Goal: Navigation & Orientation: Find specific page/section

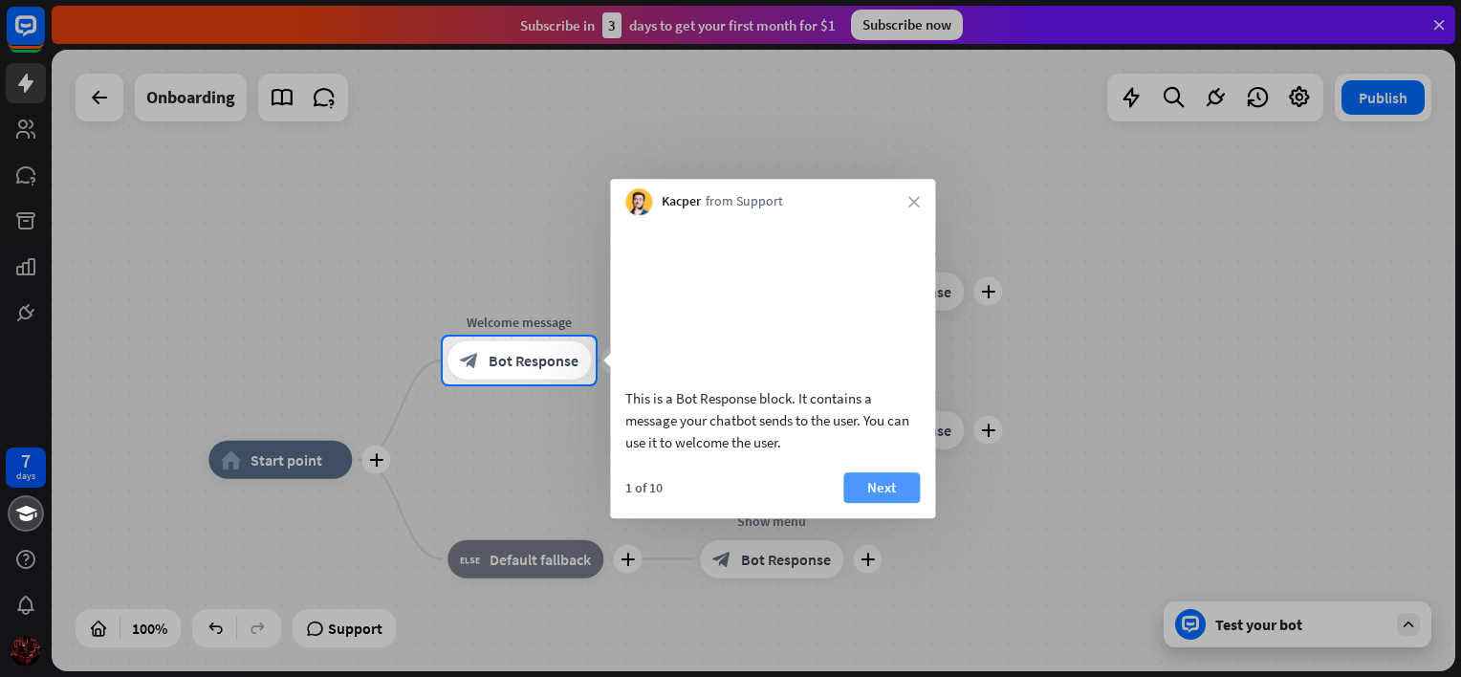
click at [887, 503] on button "Next" at bounding box center [881, 487] width 76 height 31
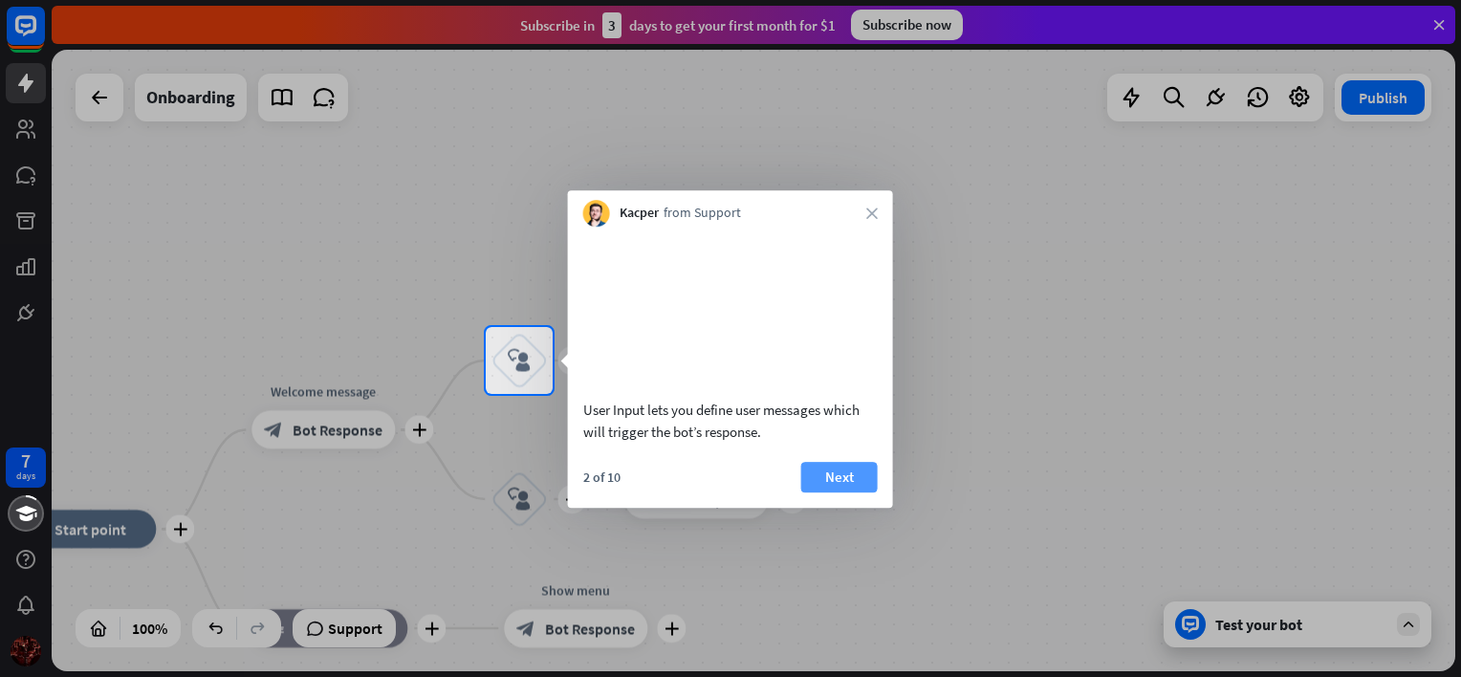
click at [847, 492] on button "Next" at bounding box center [839, 477] width 76 height 31
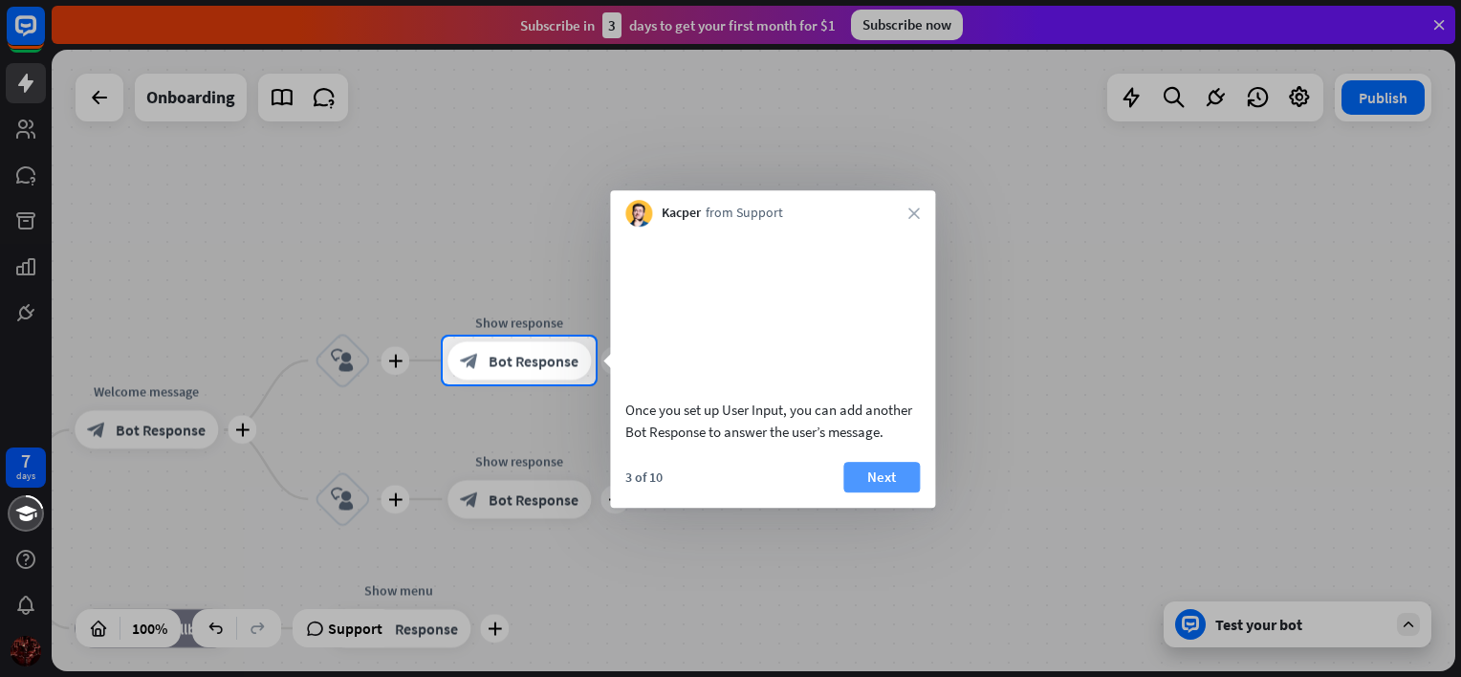
click at [877, 492] on button "Next" at bounding box center [881, 477] width 76 height 31
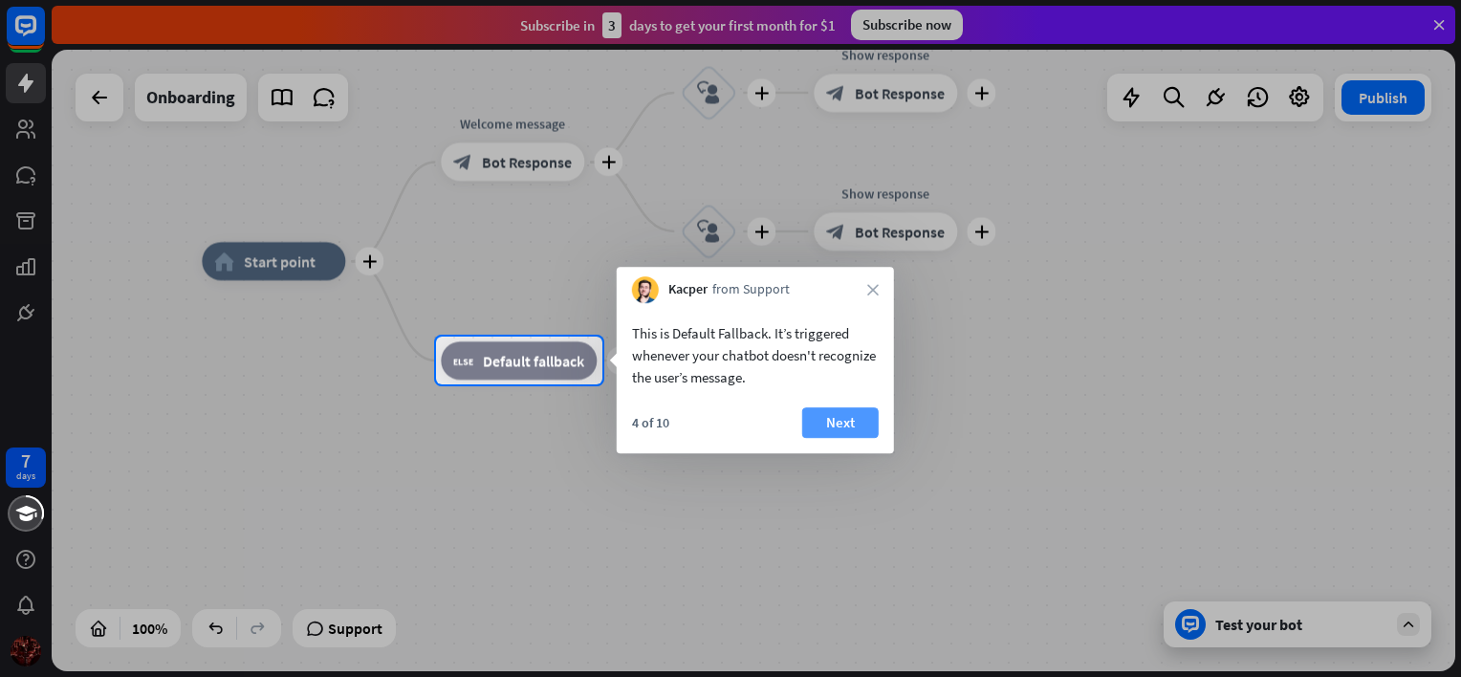
click at [849, 421] on button "Next" at bounding box center [840, 422] width 76 height 31
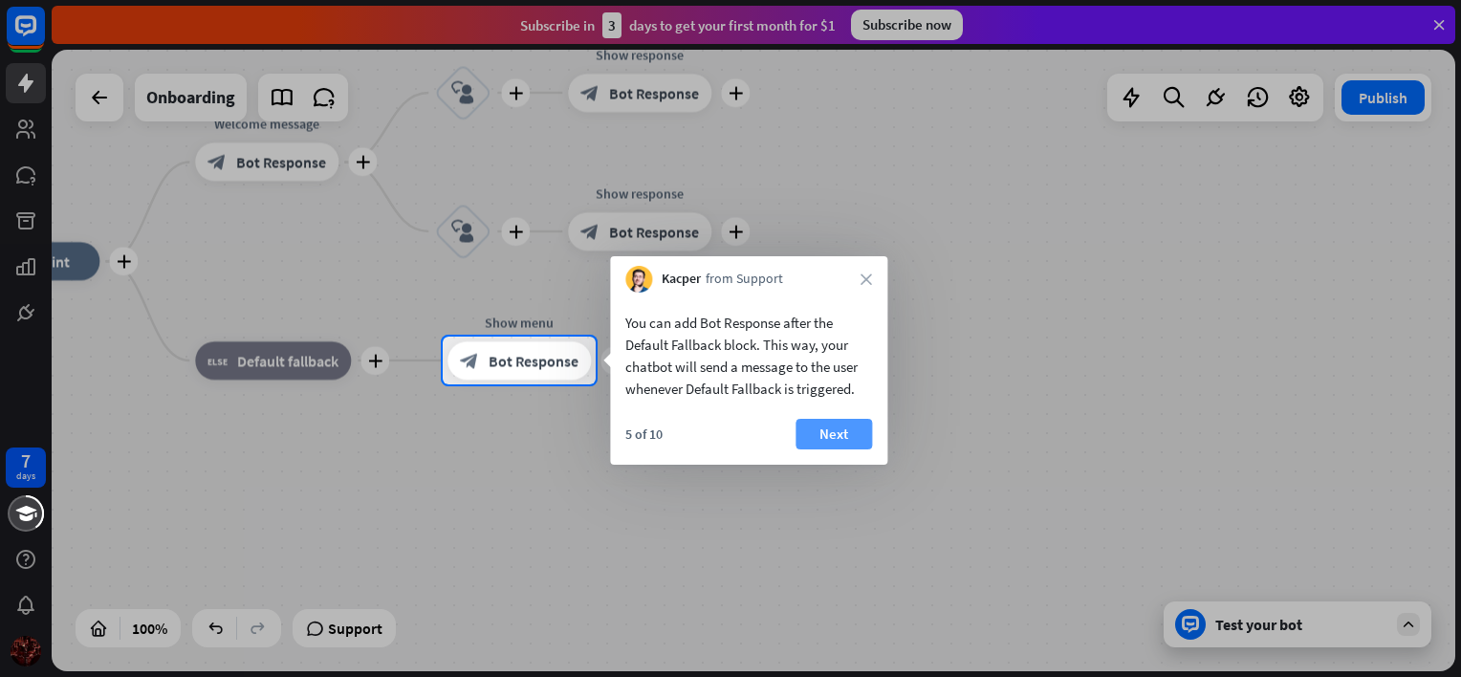
click at [856, 429] on button "Next" at bounding box center [833, 434] width 76 height 31
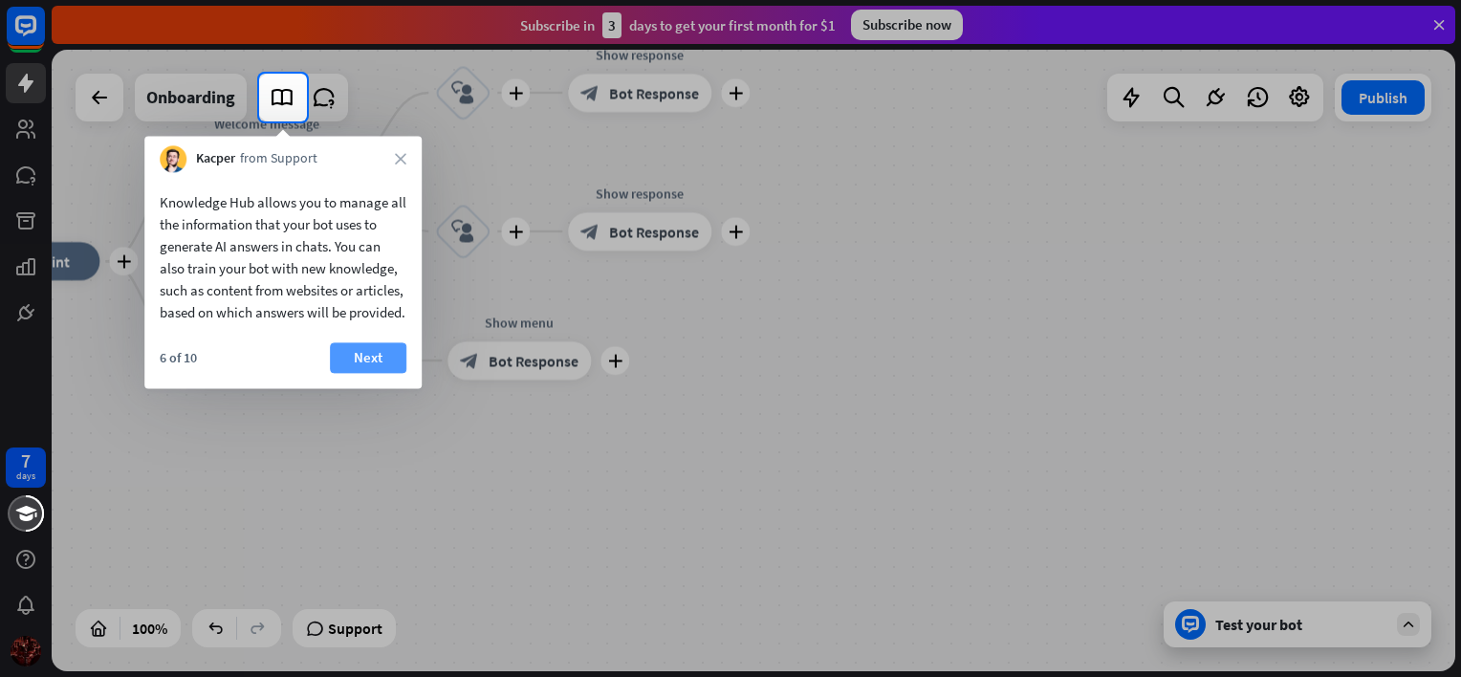
click at [359, 373] on button "Next" at bounding box center [368, 357] width 76 height 31
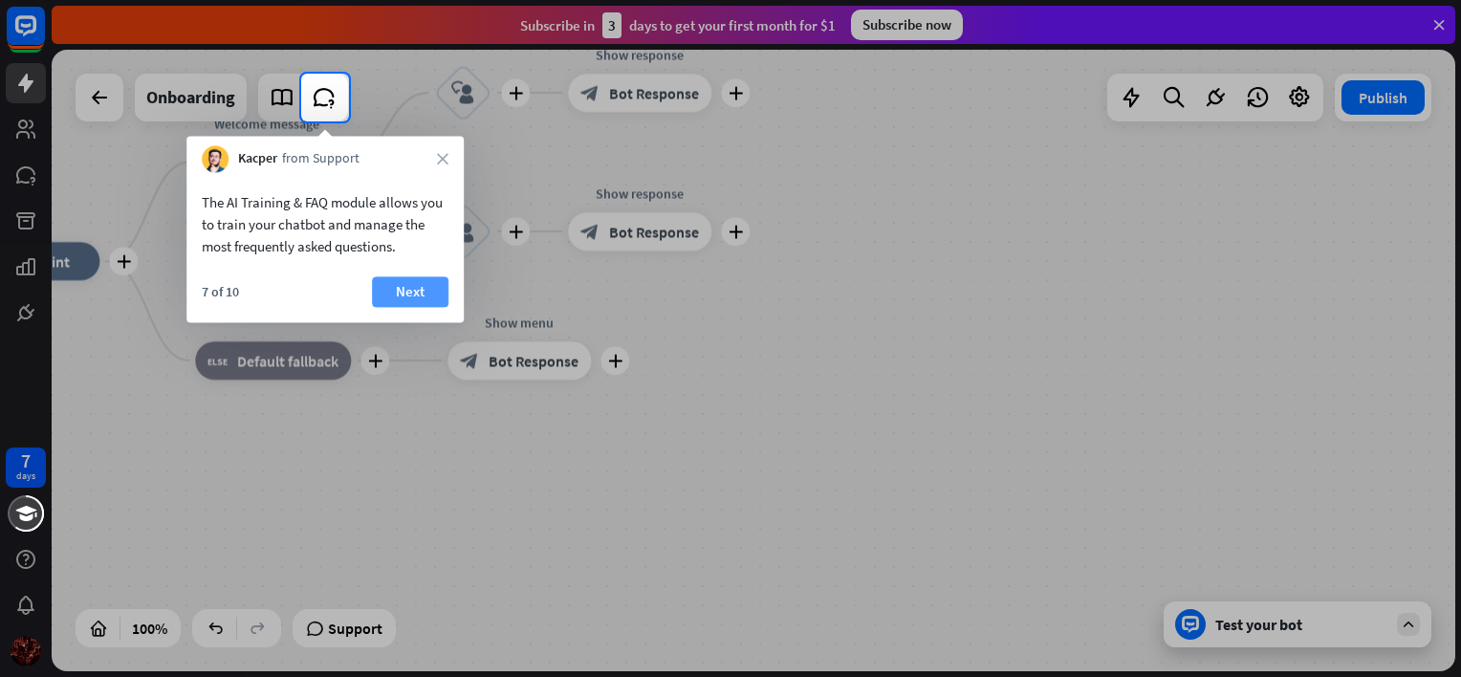
click at [398, 287] on button "Next" at bounding box center [410, 291] width 76 height 31
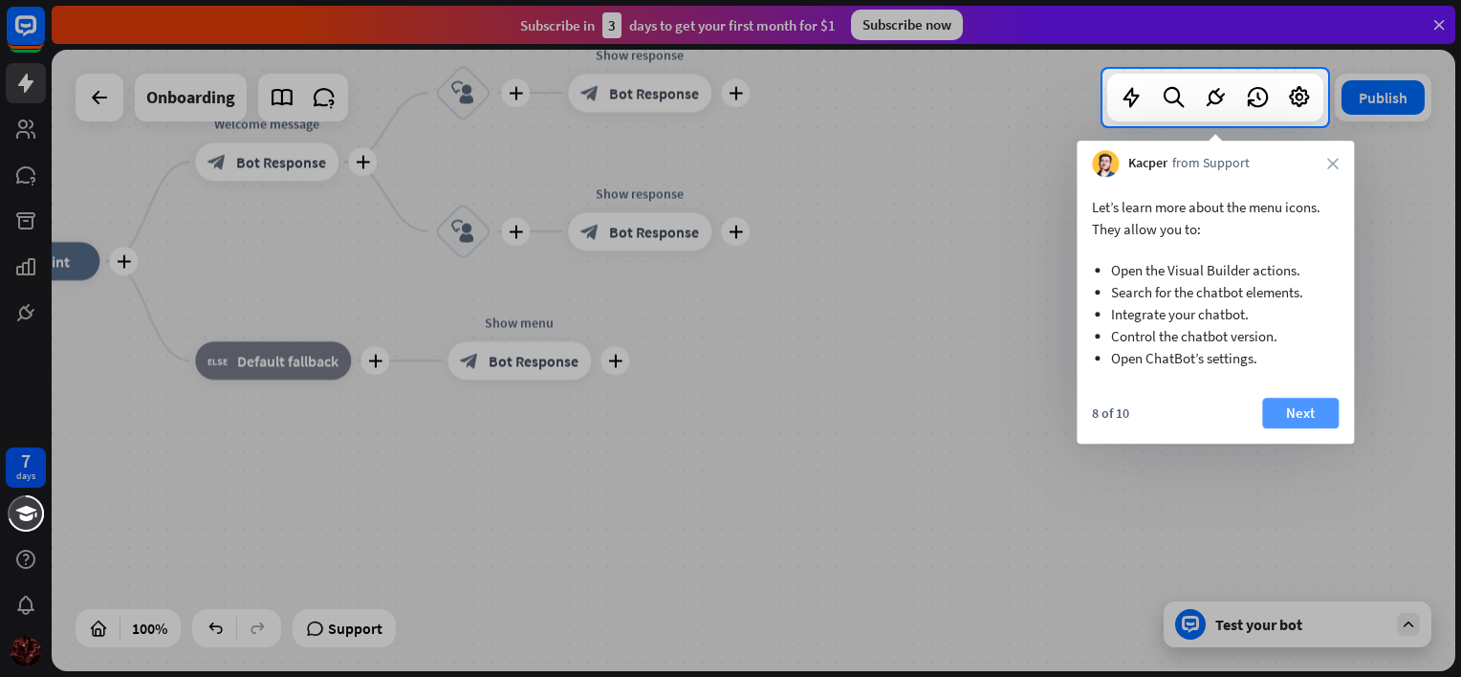
click at [1296, 404] on button "Next" at bounding box center [1300, 413] width 76 height 31
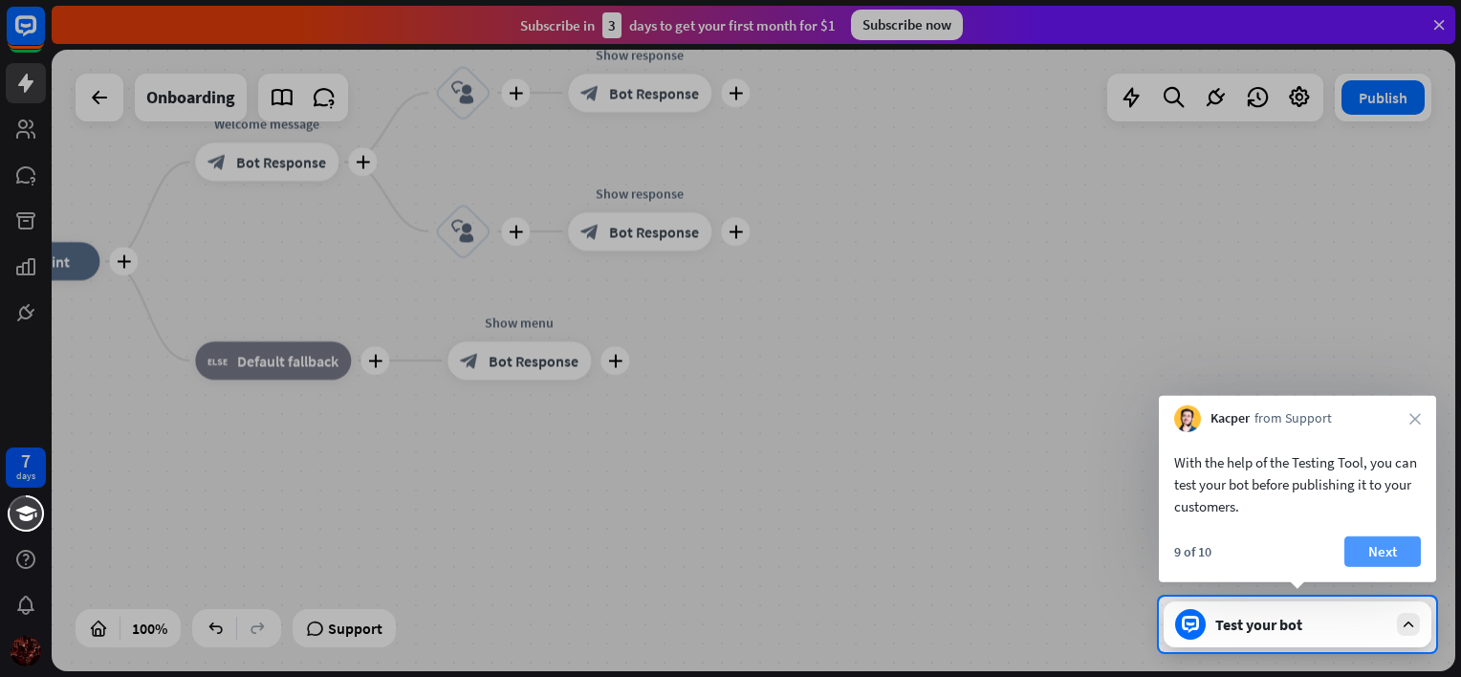
click at [1388, 551] on button "Next" at bounding box center [1382, 551] width 76 height 31
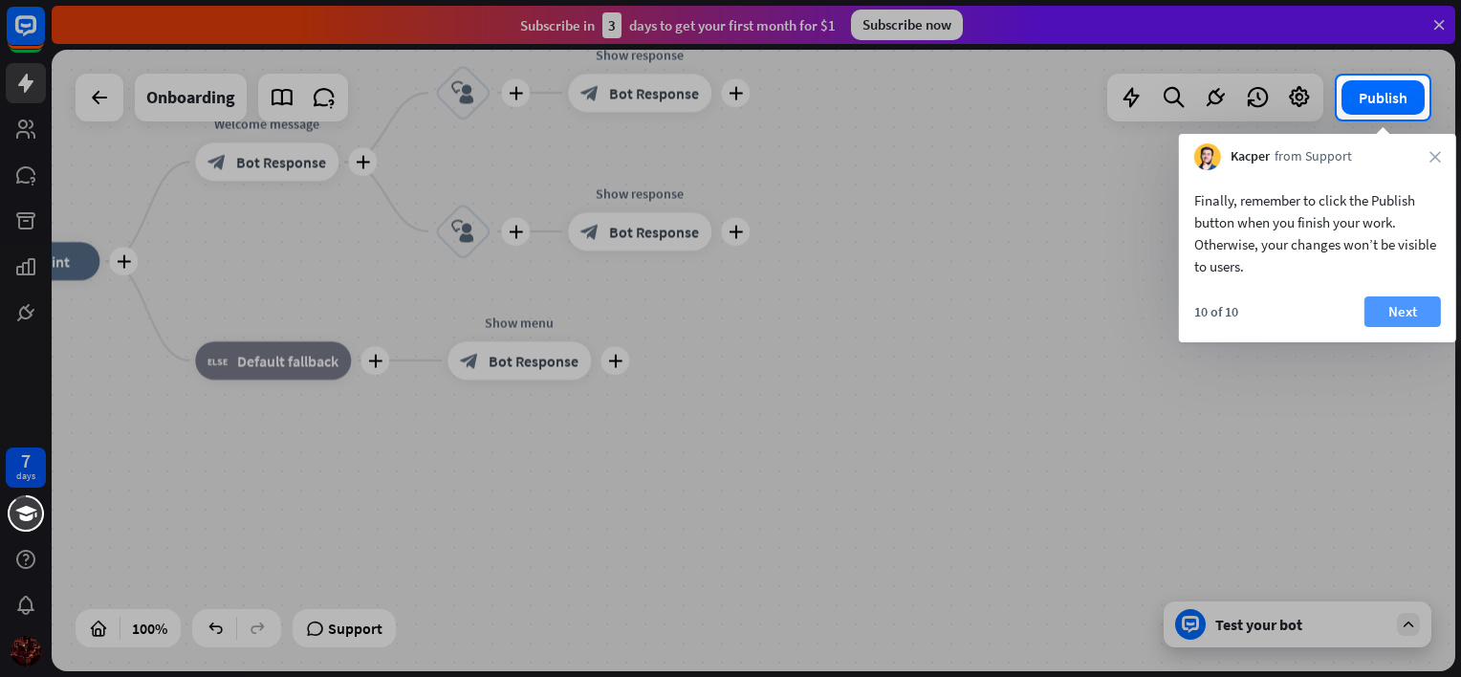
click at [1403, 304] on button "Next" at bounding box center [1402, 311] width 76 height 31
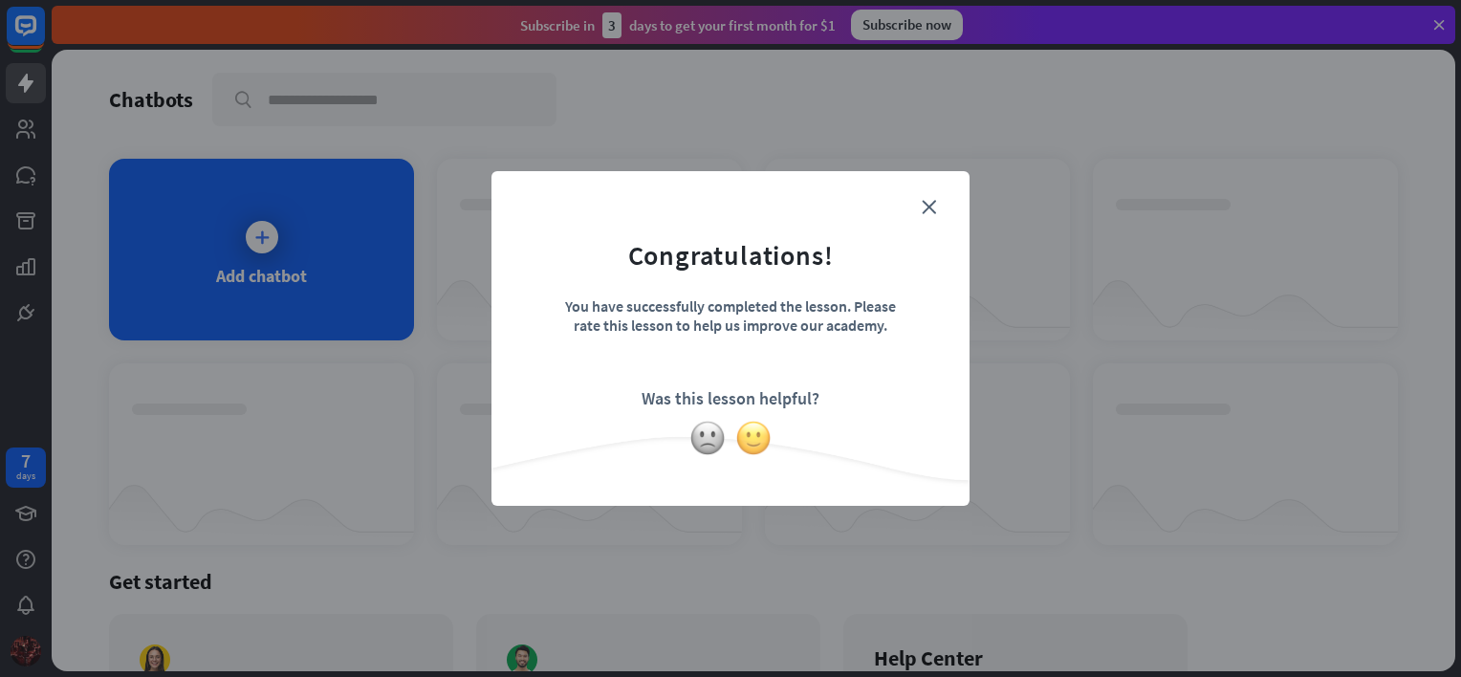
click at [754, 433] on img at bounding box center [753, 438] width 36 height 36
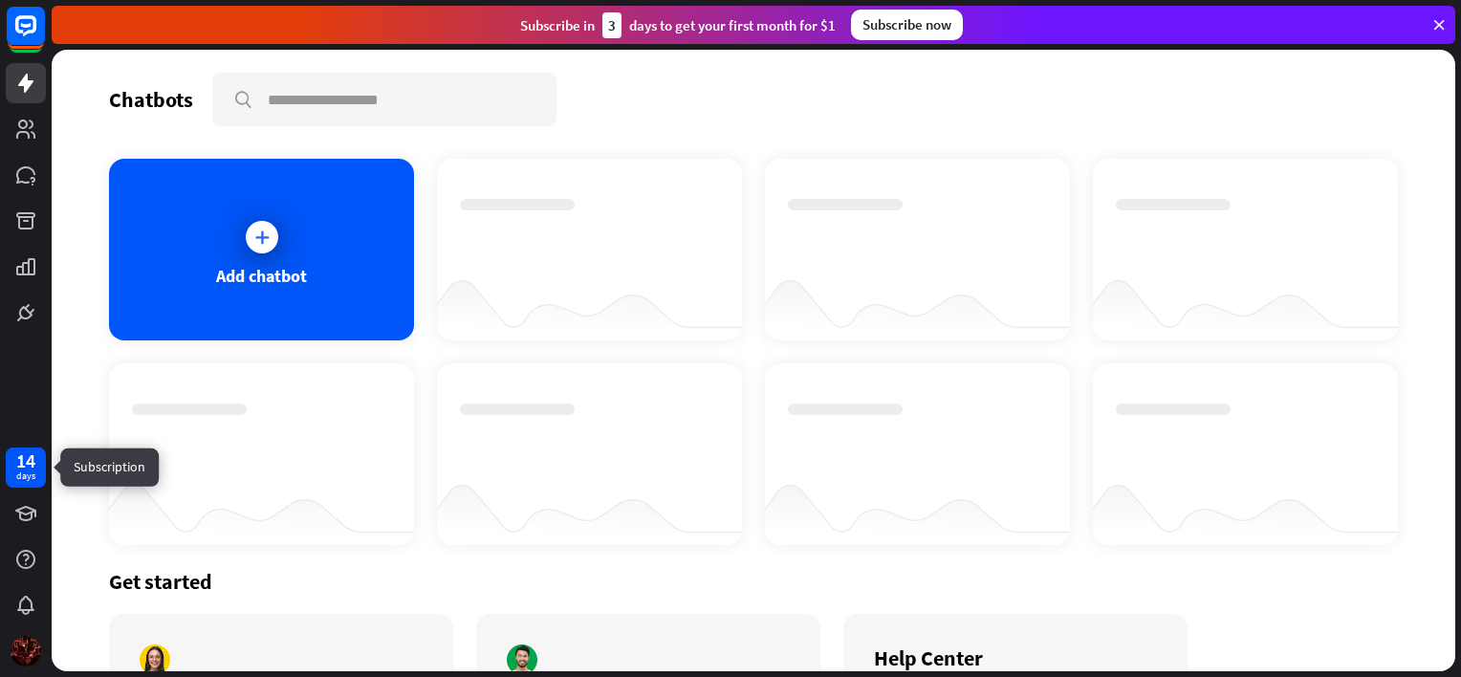
click at [34, 469] on div "14" at bounding box center [25, 460] width 19 height 17
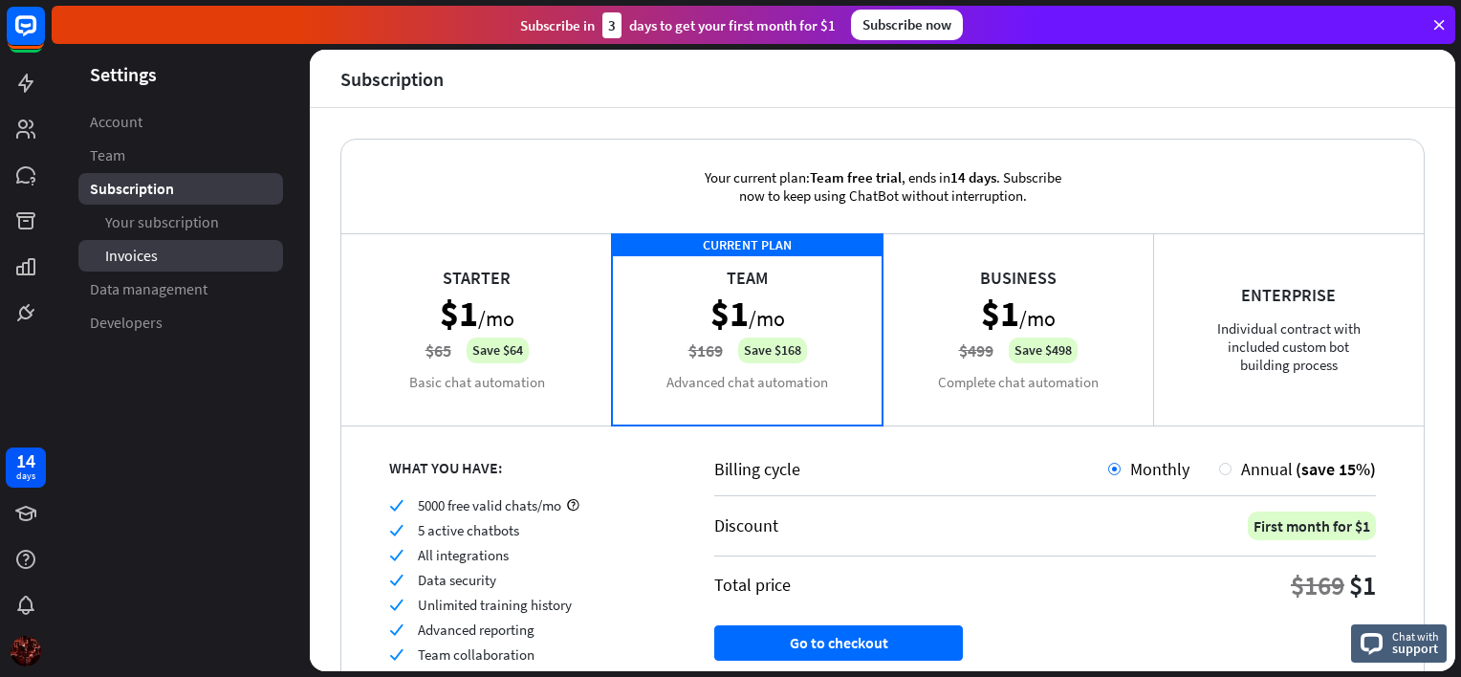
click at [278, 253] on link "Invoices" at bounding box center [180, 256] width 205 height 32
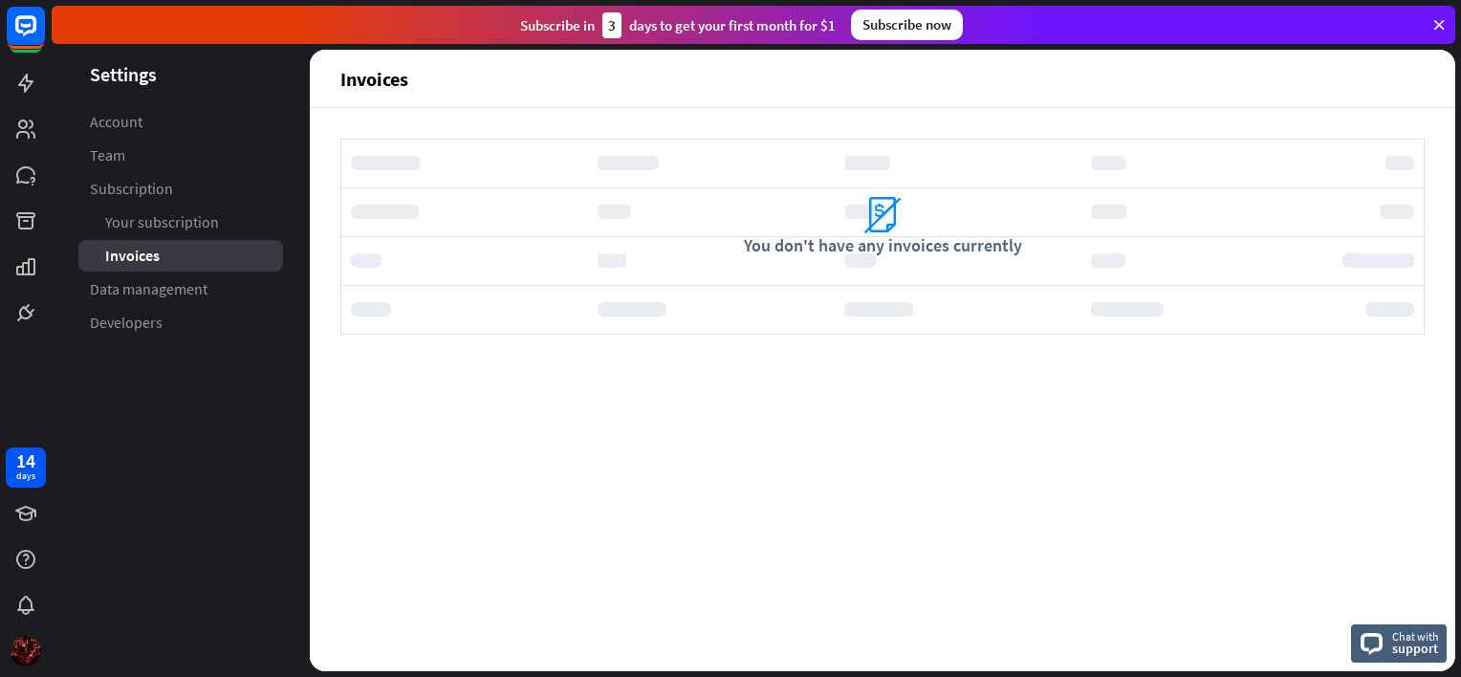
click at [1438, 28] on icon at bounding box center [1438, 24] width 17 height 17
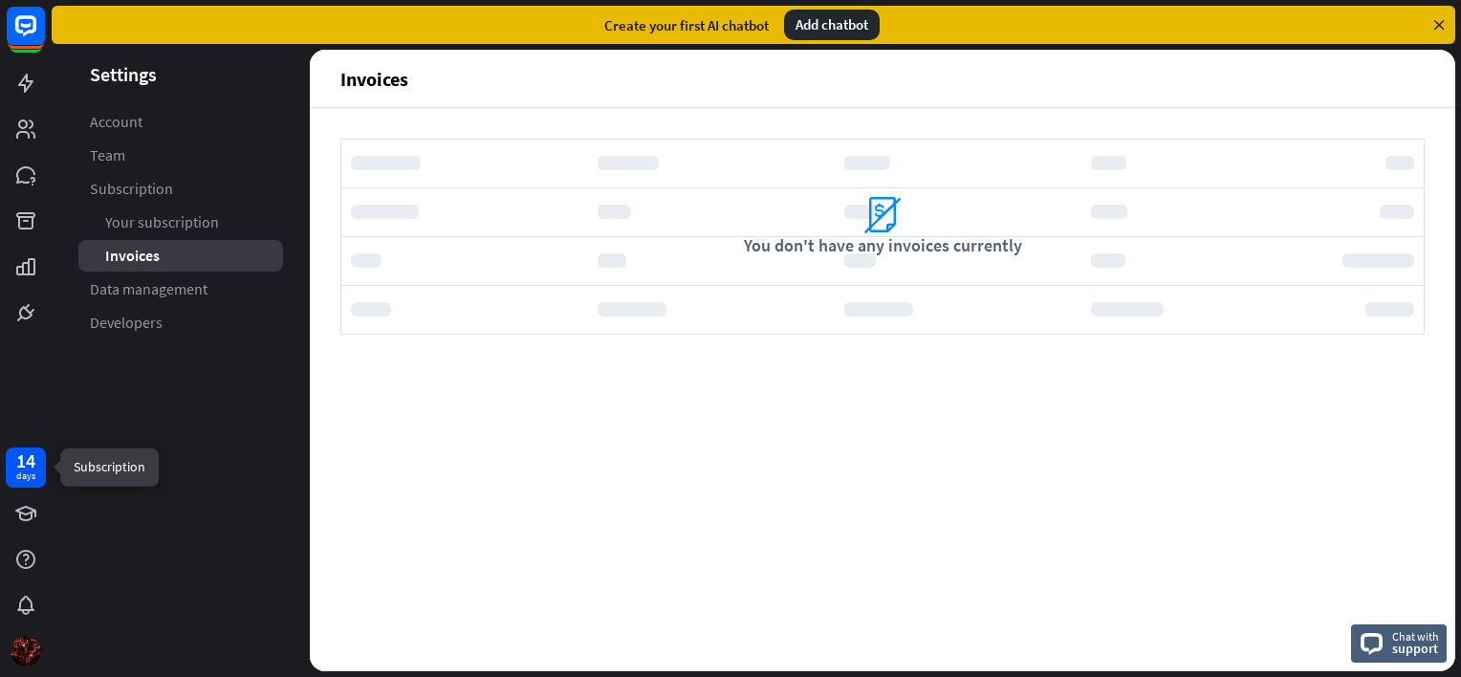
click at [23, 457] on div "14" at bounding box center [25, 460] width 19 height 17
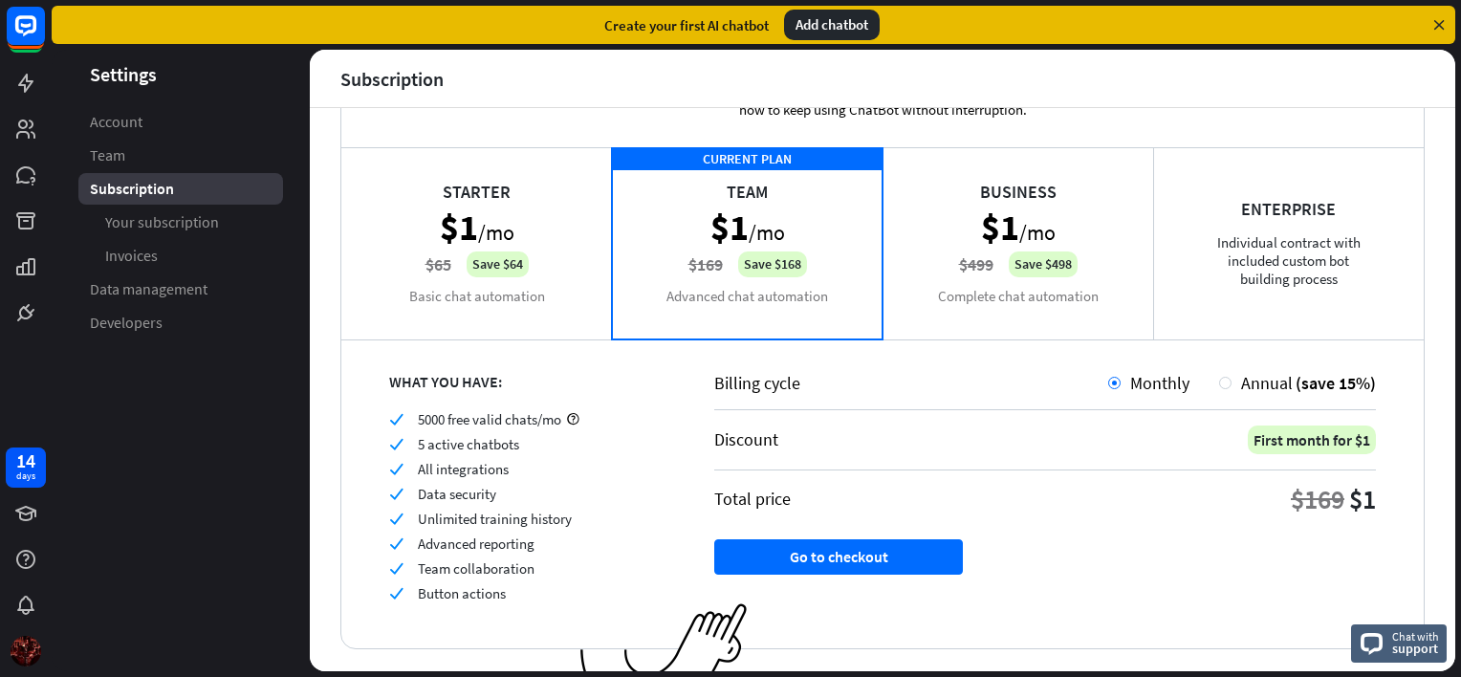
scroll to position [130, 0]
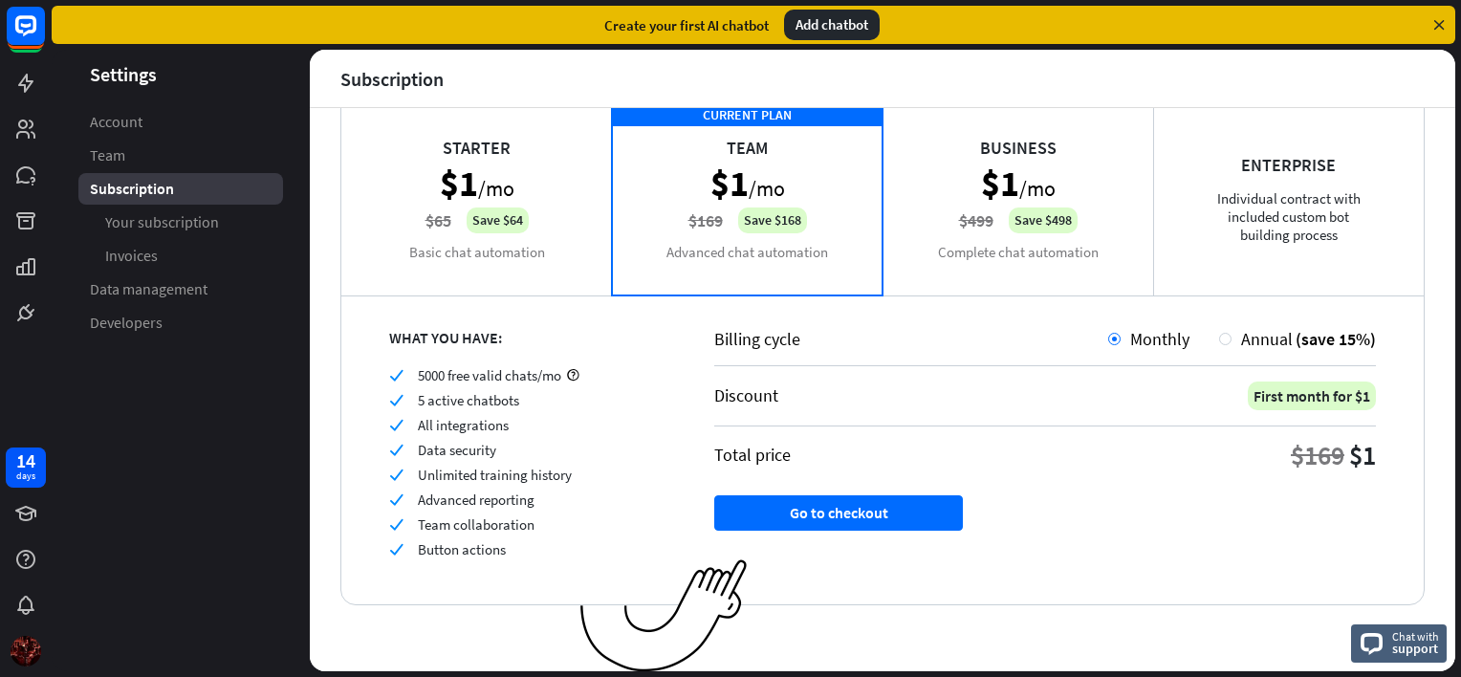
click at [62, 532] on aside "Settings Account Team Subscription Your subscription Invoices Data management D…" at bounding box center [181, 360] width 258 height 621
click at [134, 223] on span "Your subscription" at bounding box center [162, 222] width 114 height 20
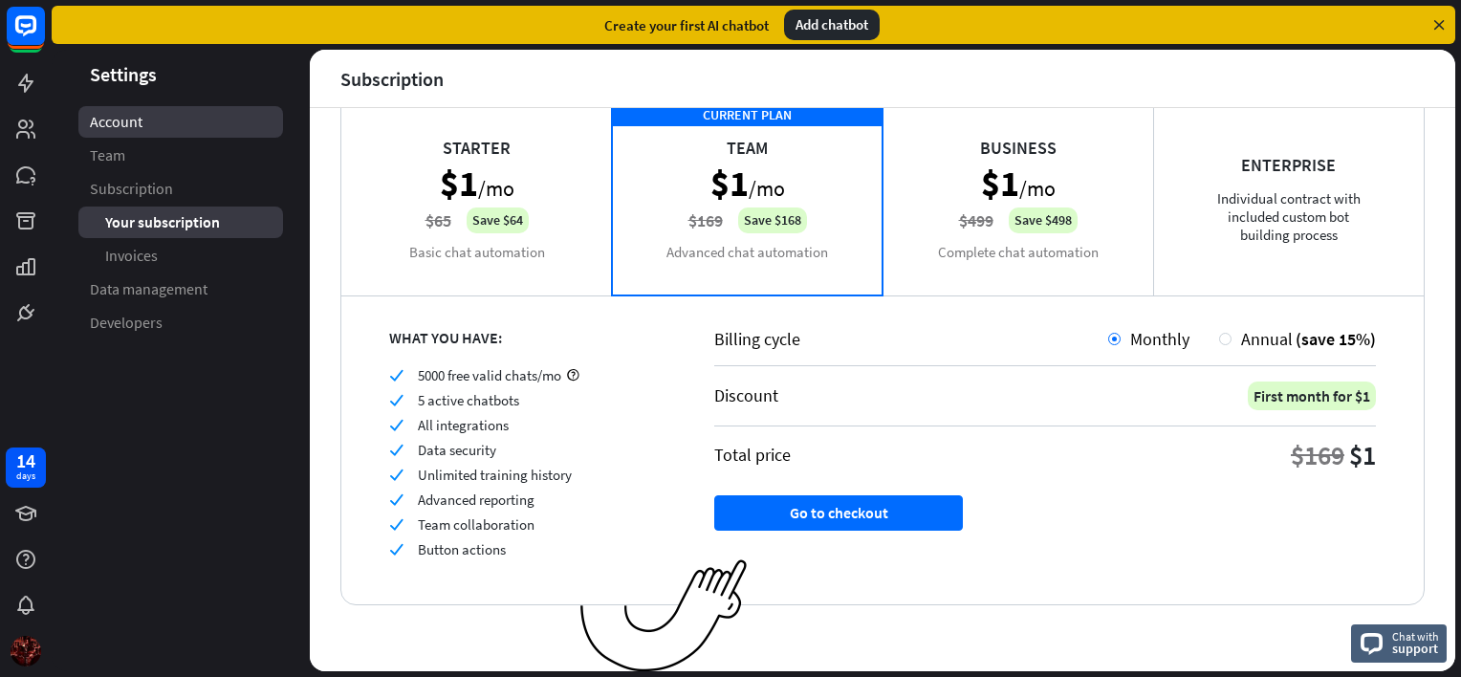
click at [124, 114] on span "Account" at bounding box center [116, 122] width 53 height 20
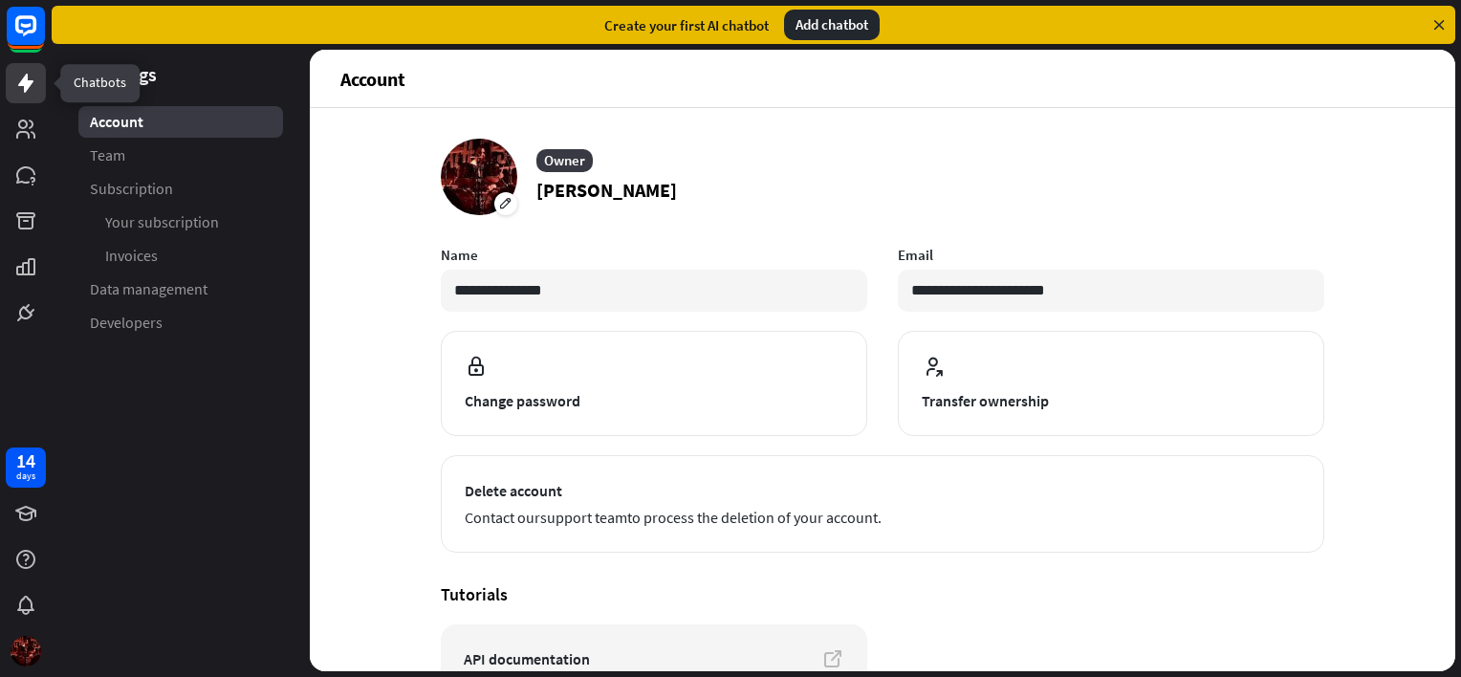
click at [34, 84] on icon at bounding box center [25, 83] width 23 height 23
